Goal: Task Accomplishment & Management: Manage account settings

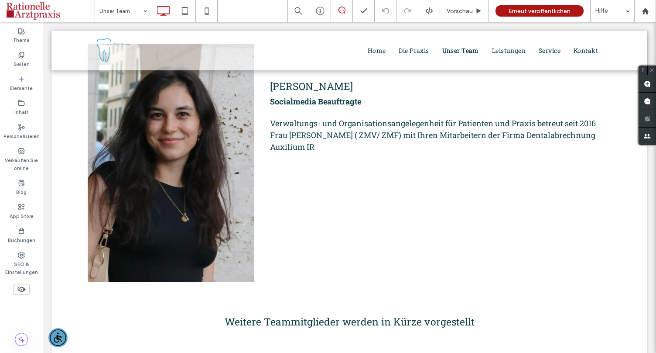
scroll to position [1403, 0]
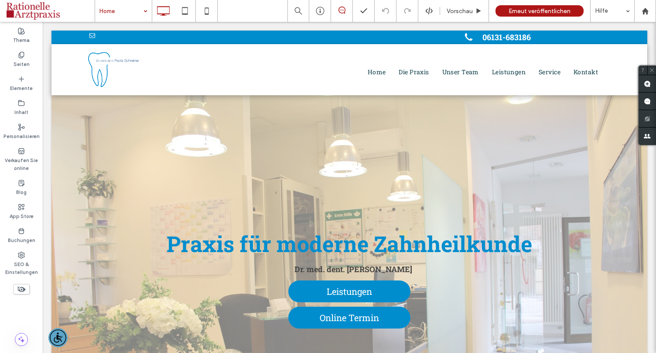
click at [137, 13] on input at bounding box center [121, 11] width 44 height 22
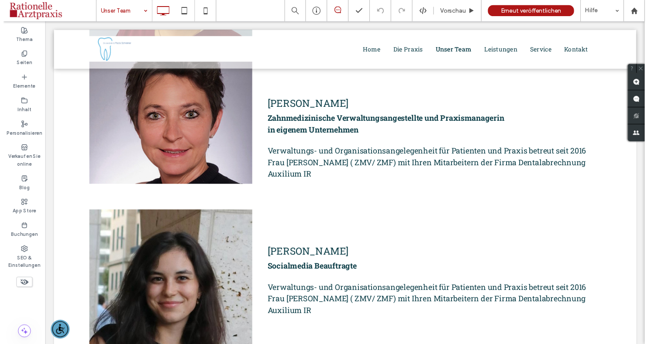
scroll to position [1229, 0]
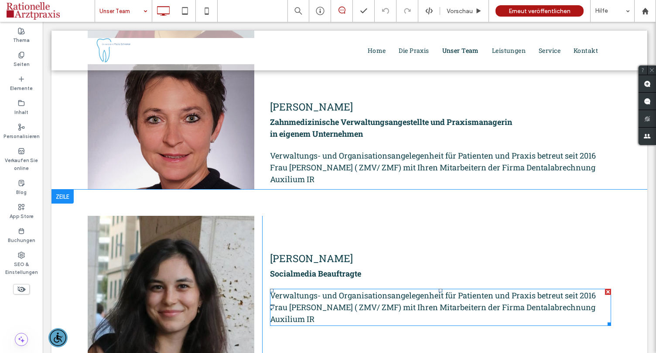
click at [562, 290] on span "Verwaltungs- und Organisationsangelegenheit für Patienten und Praxis betreut se…" at bounding box center [433, 307] width 326 height 34
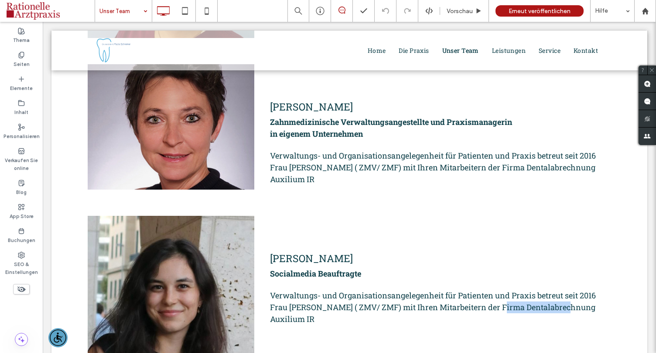
click at [562, 290] on span "Verwaltungs- und Organisationsangelegenheit für Patienten und Praxis betreut se…" at bounding box center [433, 307] width 326 height 34
click at [473, 296] on p "Verwaltungs- und Organisationsangelegenheit für Patienten und Praxis betreut se…" at bounding box center [440, 306] width 341 height 35
click at [282, 298] on p "Verwaltungs- und Organisationsangelegenheit für Patienten und Praxis betreut se…" at bounding box center [440, 306] width 341 height 35
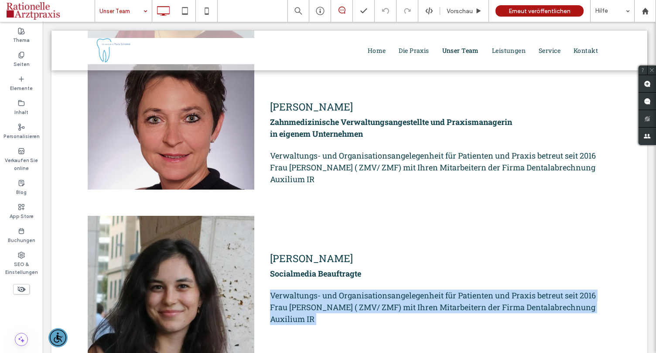
click at [282, 298] on p "Verwaltungs- und Organisationsangelegenheit für Patienten und Praxis betreut se…" at bounding box center [440, 306] width 341 height 35
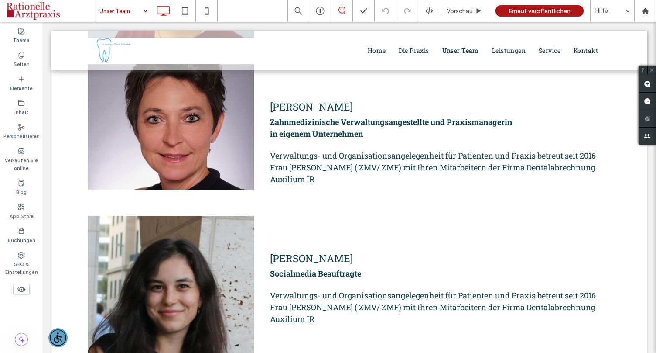
click at [272, 294] on span "Verwaltungs- und Organisationsangelegenheit für Patienten und Praxis betreut se…" at bounding box center [433, 307] width 326 height 34
click at [279, 295] on p "Verwaltungs- und Organisationsangelegenheit für Patienten und Praxis betreut se…" at bounding box center [440, 306] width 341 height 35
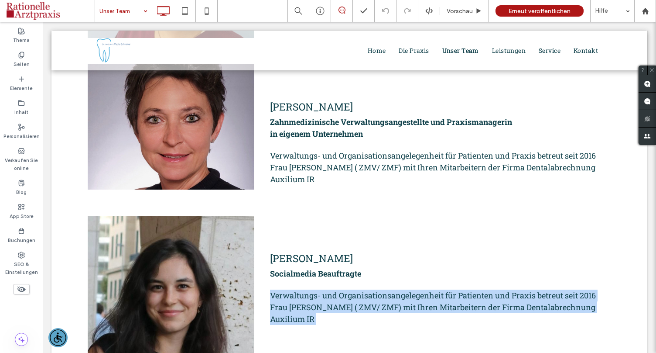
drag, startPoint x: 279, startPoint y: 296, endPoint x: 274, endPoint y: 265, distance: 31.4
click at [274, 265] on div "Jennifer Schäfer Socialmedia Beauftragte Verwaltungs- und Organisationsangelege…" at bounding box center [436, 335] width 349 height 238
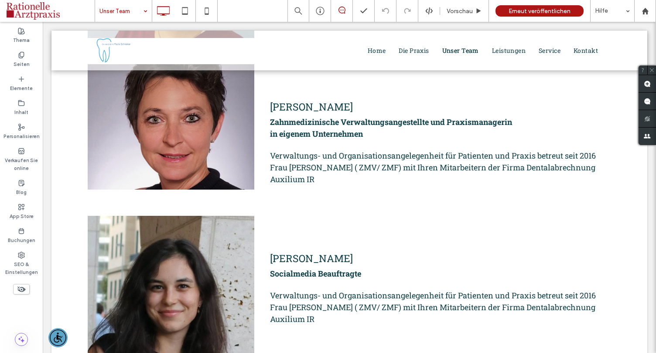
click at [282, 290] on span "Verwaltungs- und Organisationsangelegenheit für Patienten und Praxis betreut se…" at bounding box center [433, 307] width 326 height 34
click at [294, 290] on span "Verwaltungs- und Organisationsangelegenheit für Patienten und Praxis betreut se…" at bounding box center [433, 307] width 326 height 34
click at [314, 290] on span "Verwaltungs- und Organisationsangelegenheit für Patienten und Praxis betreut se…" at bounding box center [433, 307] width 326 height 34
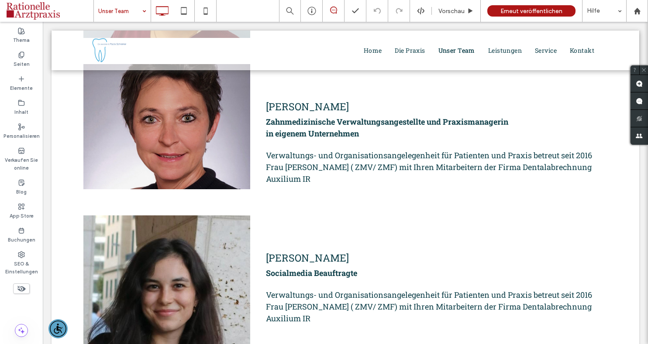
click at [396, 292] on p "Verwaltungs- und Organisationsangelegenheit für Patienten und Praxis betreut se…" at bounding box center [436, 306] width 341 height 35
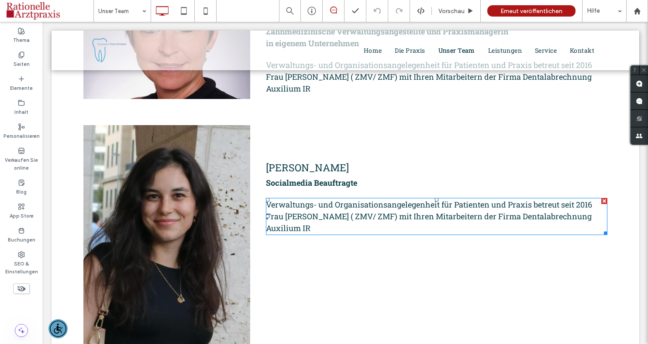
click at [326, 199] on span "Verwaltungs- und Organisationsangelegenheit für Patienten und Praxis betreut se…" at bounding box center [429, 216] width 326 height 34
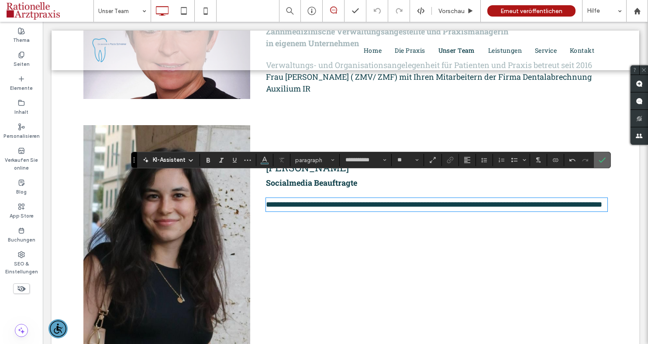
click at [600, 160] on icon "Bestätigen" at bounding box center [601, 160] width 7 height 7
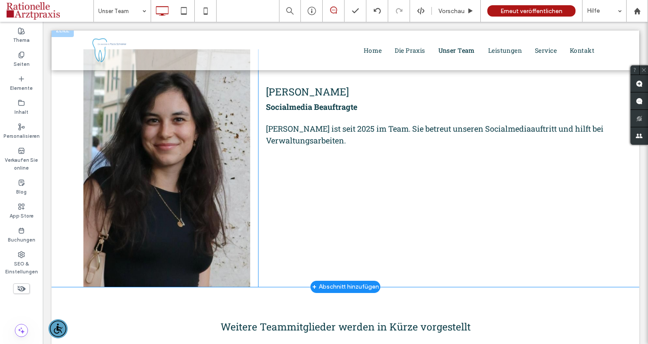
scroll to position [1325, 0]
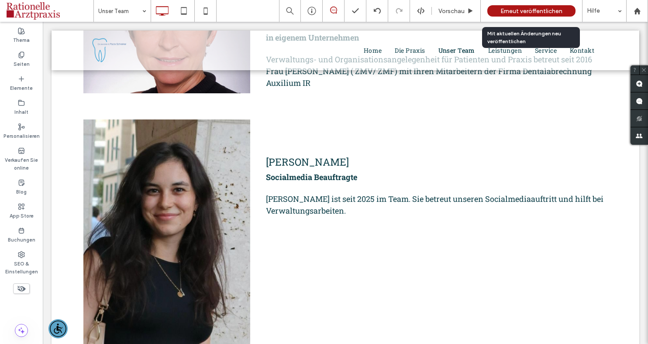
click at [540, 11] on span "Erneut veröffentlichen" at bounding box center [531, 10] width 62 height 7
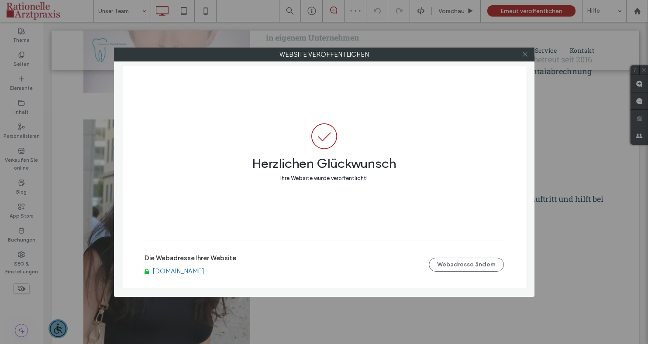
click at [527, 55] on icon at bounding box center [524, 54] width 7 height 7
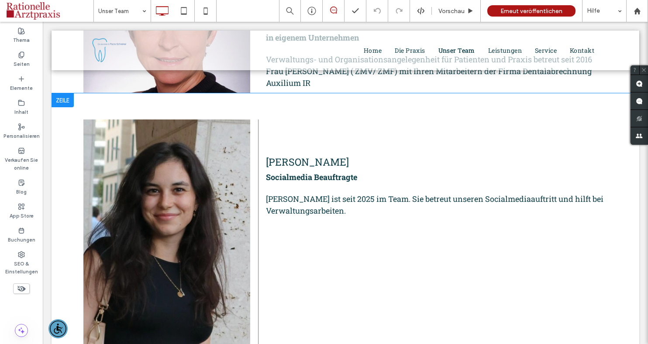
scroll to position [1343, 0]
